Goal: Check status

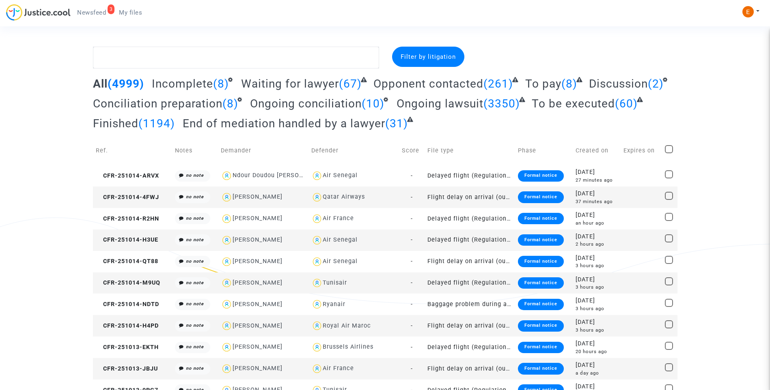
drag, startPoint x: 90, startPoint y: 5, endPoint x: 95, endPoint y: 16, distance: 12.4
click at [90, 5] on ul "3 Newsfeed My files" at bounding box center [110, 11] width 78 height 15
click at [95, 16] on link "3 Newsfeed" at bounding box center [92, 12] width 42 height 12
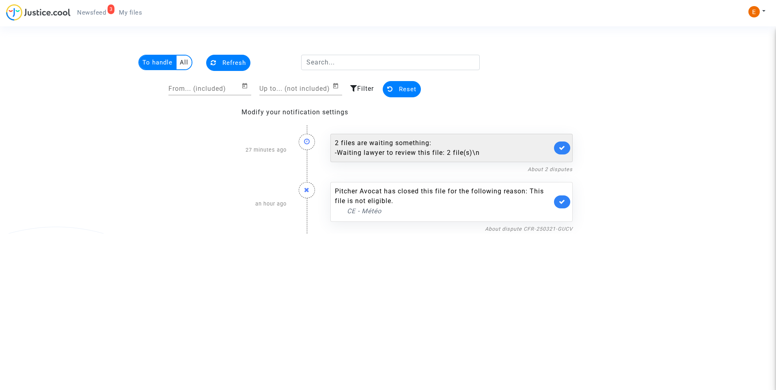
click at [568, 143] on link at bounding box center [562, 148] width 16 height 13
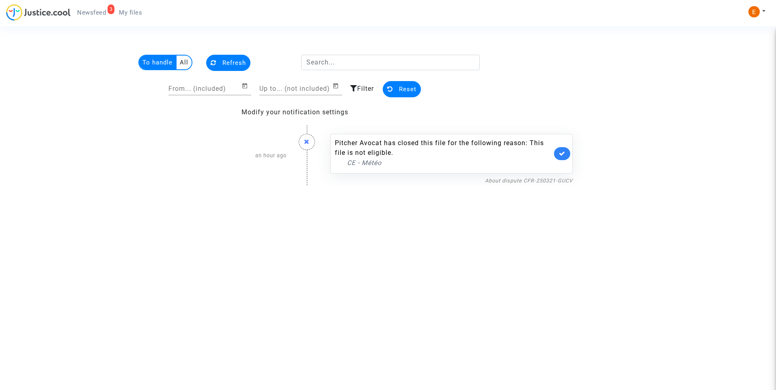
click at [544, 177] on nf-filterlink "About dispute CFR-250321-GUCV" at bounding box center [529, 180] width 88 height 8
click at [527, 178] on link "About dispute CFR-250321-GUCV" at bounding box center [529, 181] width 88 height 6
click at [569, 155] on link at bounding box center [562, 153] width 16 height 13
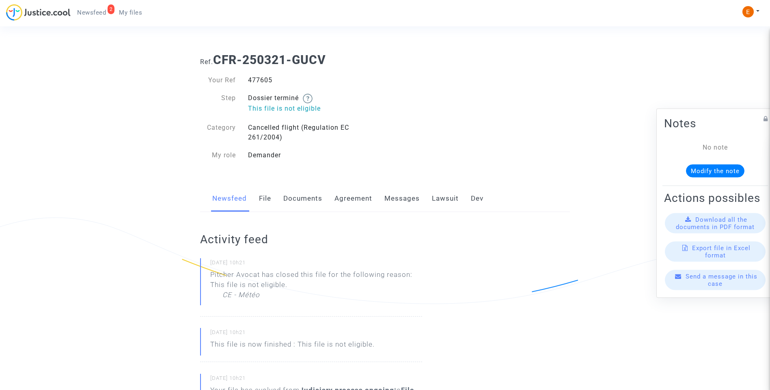
click at [262, 80] on div "477605" at bounding box center [313, 80] width 143 height 10
drag, startPoint x: 0, startPoint y: 0, endPoint x: 262, endPoint y: 80, distance: 274.1
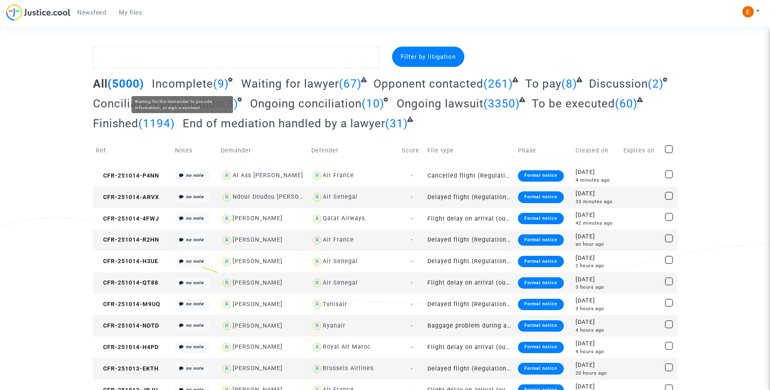
drag, startPoint x: 181, startPoint y: 83, endPoint x: 237, endPoint y: 117, distance: 64.8
click at [181, 83] on span "Incomplete" at bounding box center [182, 83] width 61 height 13
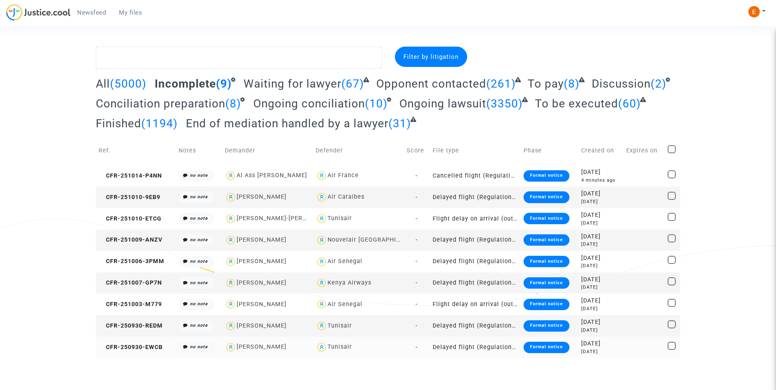
click at [549, 346] on div "Formal notice" at bounding box center [546, 347] width 46 height 11
